Goal: Check status: Check status

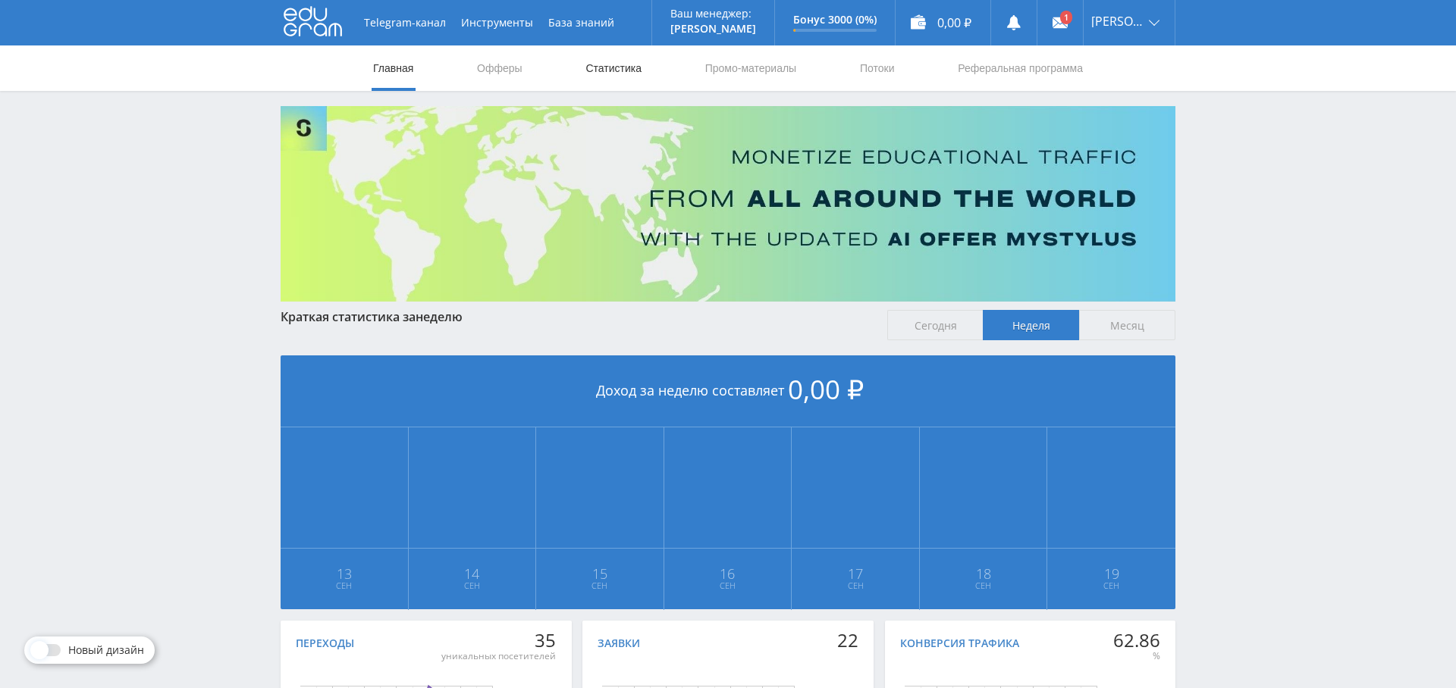
click at [628, 60] on link "Статистика" at bounding box center [613, 67] width 59 height 45
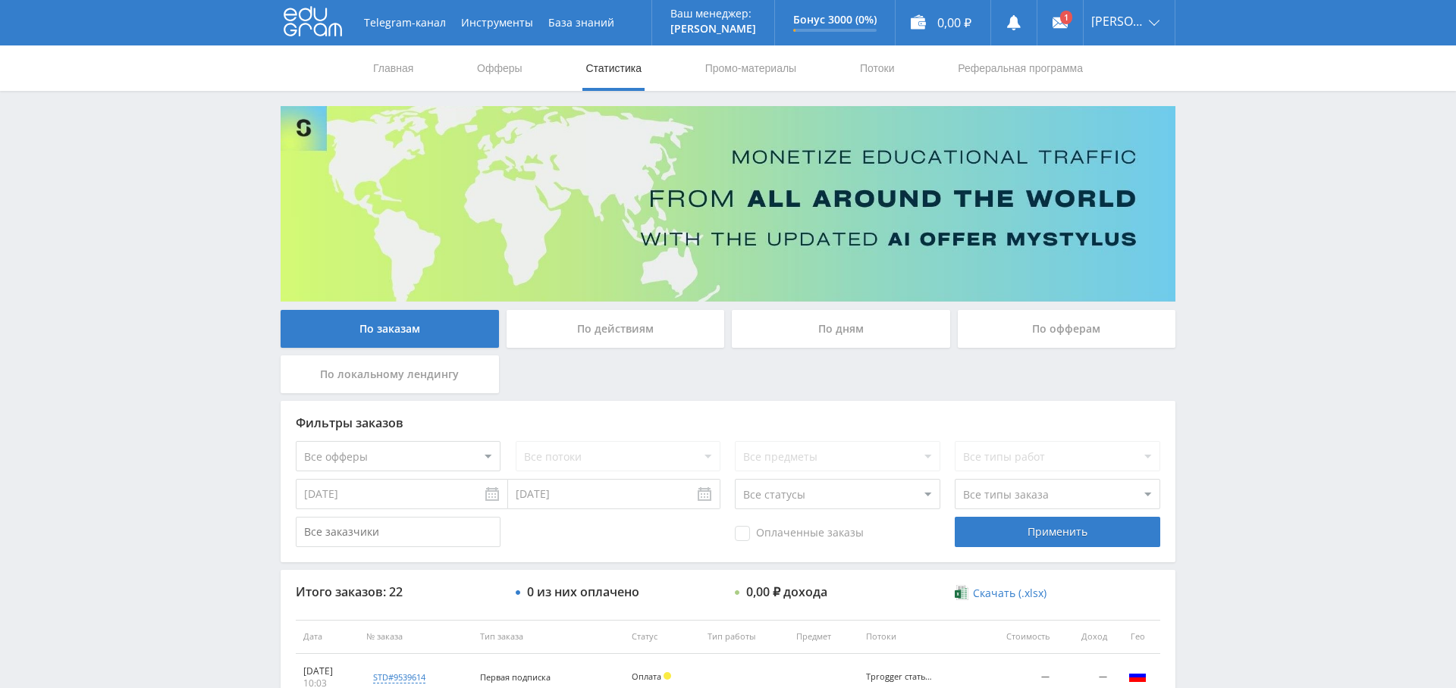
drag, startPoint x: 845, startPoint y: 325, endPoint x: 852, endPoint y: 337, distance: 13.7
click at [845, 325] on div "По дням" at bounding box center [841, 329] width 218 height 38
click at [0, 0] on input "По дням" at bounding box center [0, 0] width 0 height 0
click at [1139, 115] on link "Выход" at bounding box center [1128, 115] width 91 height 27
